Goal: Task Accomplishment & Management: Manage account settings

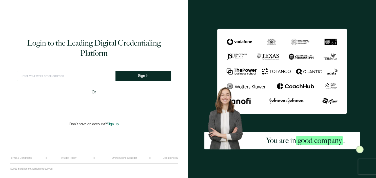
click at [76, 76] on input "text" at bounding box center [66, 76] width 99 height 10
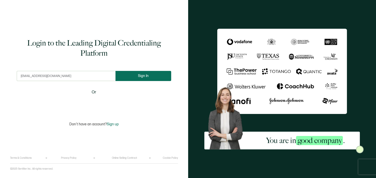
type input "[EMAIL_ADDRESS][DOMAIN_NAME]"
click at [157, 74] on button "Sign In" at bounding box center [143, 76] width 56 height 10
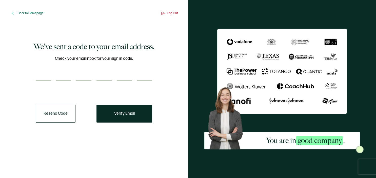
click at [48, 78] on input "number" at bounding box center [43, 76] width 15 height 10
type input "3"
type input "7"
type input "9"
type input "7"
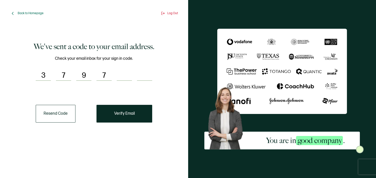
type input "1"
type input "3"
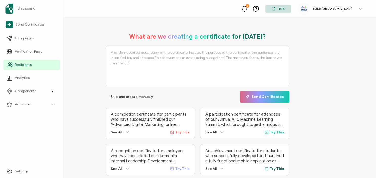
click at [18, 67] on span "Recipients" at bounding box center [23, 64] width 17 height 5
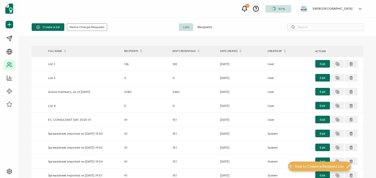
click at [207, 27] on span "Recipients" at bounding box center [204, 27] width 23 height 8
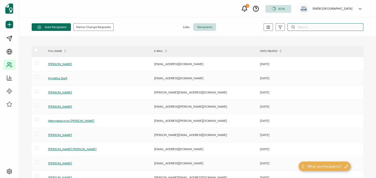
click at [304, 29] on input "text" at bounding box center [325, 27] width 76 height 8
paste input "[PERSON_NAME]"
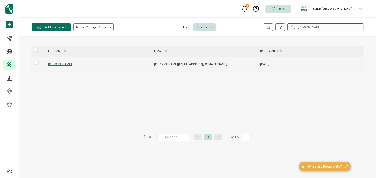
type input "[PERSON_NAME]"
click at [55, 66] on div "[PERSON_NAME]" at bounding box center [99, 64] width 106 height 6
click at [57, 64] on span "[PERSON_NAME]" at bounding box center [60, 64] width 24 height 4
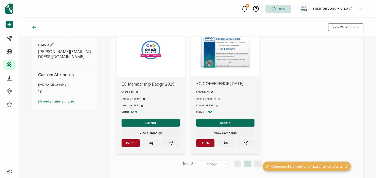
scroll to position [40, 0]
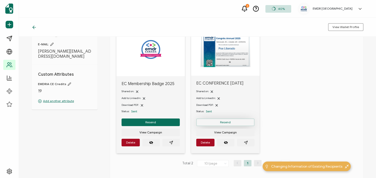
click at [229, 122] on span "Resend" at bounding box center [225, 122] width 11 height 3
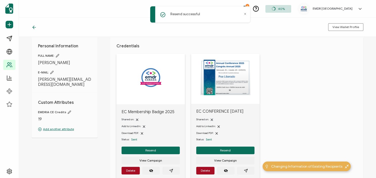
scroll to position [12, 0]
click at [221, 92] on img at bounding box center [225, 77] width 50 height 35
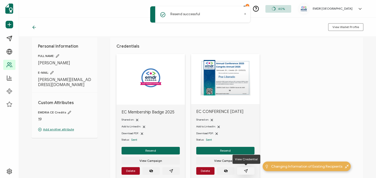
click at [242, 170] on button "button" at bounding box center [245, 171] width 17 height 8
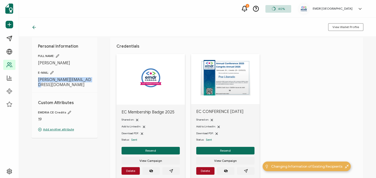
drag, startPoint x: 87, startPoint y: 79, endPoint x: 28, endPoint y: 80, distance: 59.2
click at [28, 80] on div "Personal Information FULL NAME: [PERSON_NAME] E-MAIL: [PERSON_NAME][EMAIL_ADDRE…" at bounding box center [197, 107] width 357 height 141
copy span "[PERSON_NAME][EMAIL_ADDRESS][DOMAIN_NAME]"
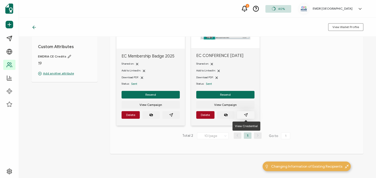
click at [248, 113] on button "button" at bounding box center [245, 115] width 17 height 8
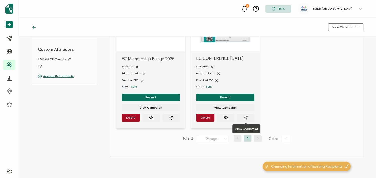
scroll to position [65, 0]
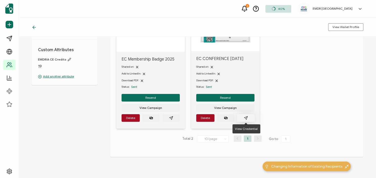
click at [244, 114] on button "button" at bounding box center [245, 118] width 17 height 8
